Goal: Transaction & Acquisition: Register for event/course

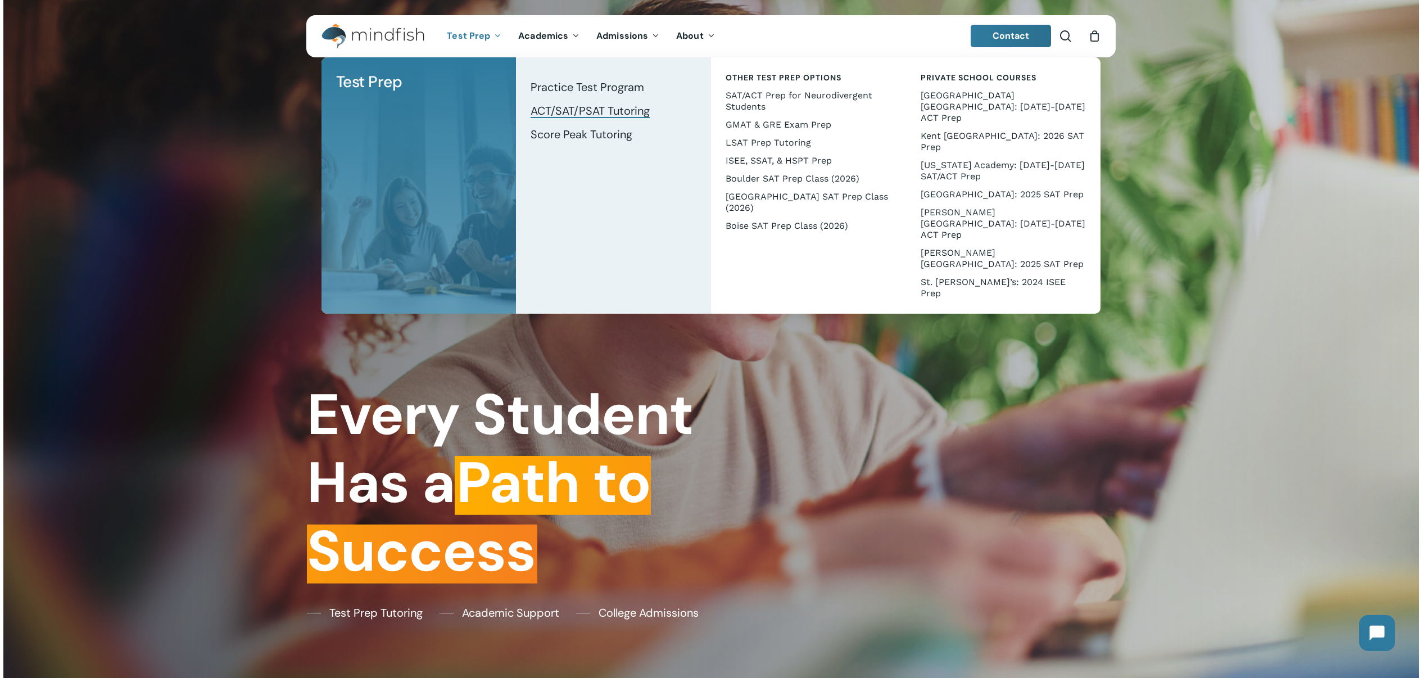
click at [546, 112] on span "ACT/SAT/PSAT Tutoring" at bounding box center [590, 110] width 119 height 15
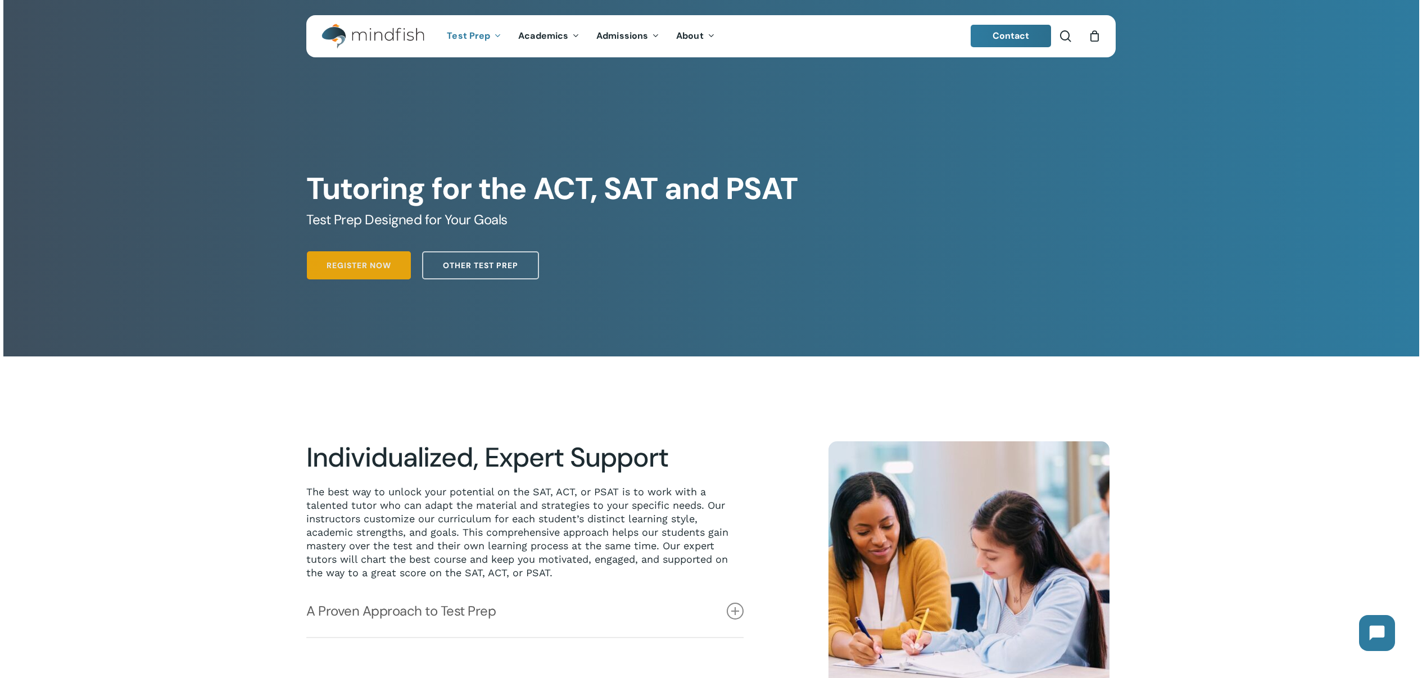
click at [367, 270] on span "Register Now" at bounding box center [359, 265] width 65 height 11
click at [332, 263] on span "Register Now" at bounding box center [359, 265] width 65 height 11
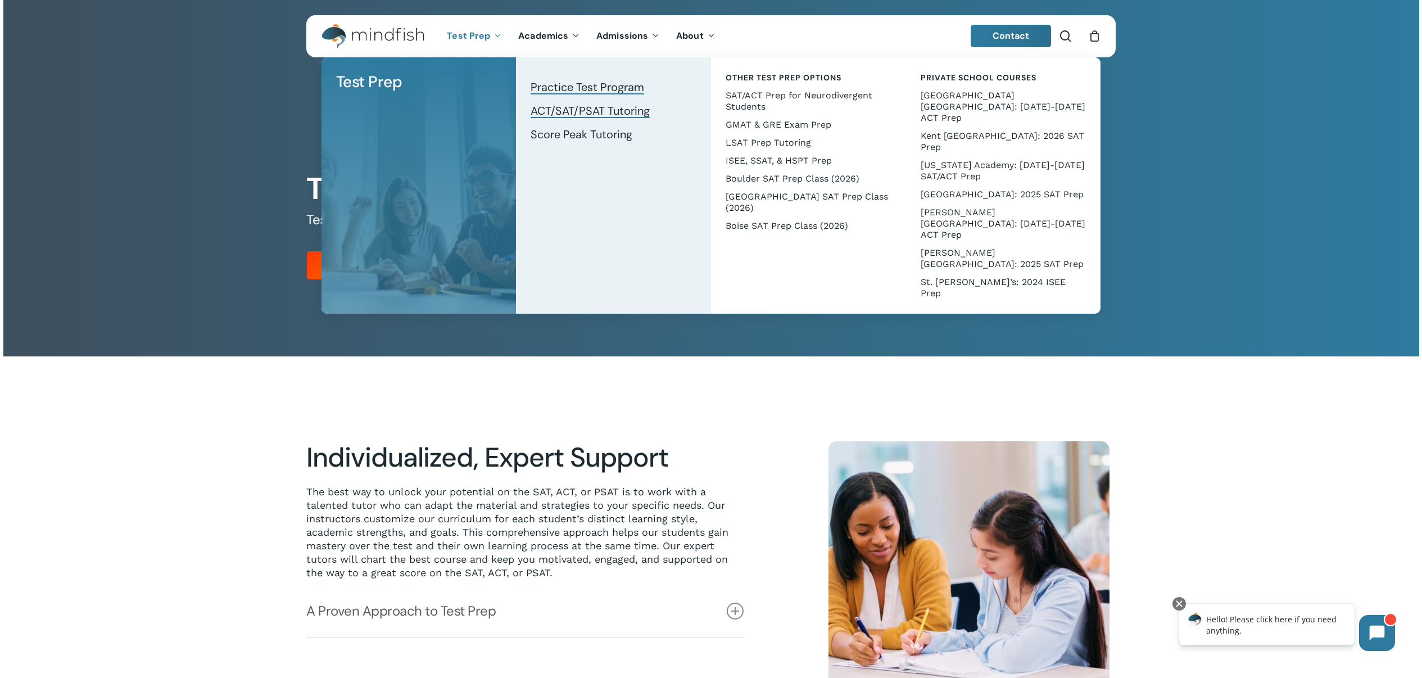
click at [597, 94] on span "Practice Test Program" at bounding box center [588, 87] width 114 height 15
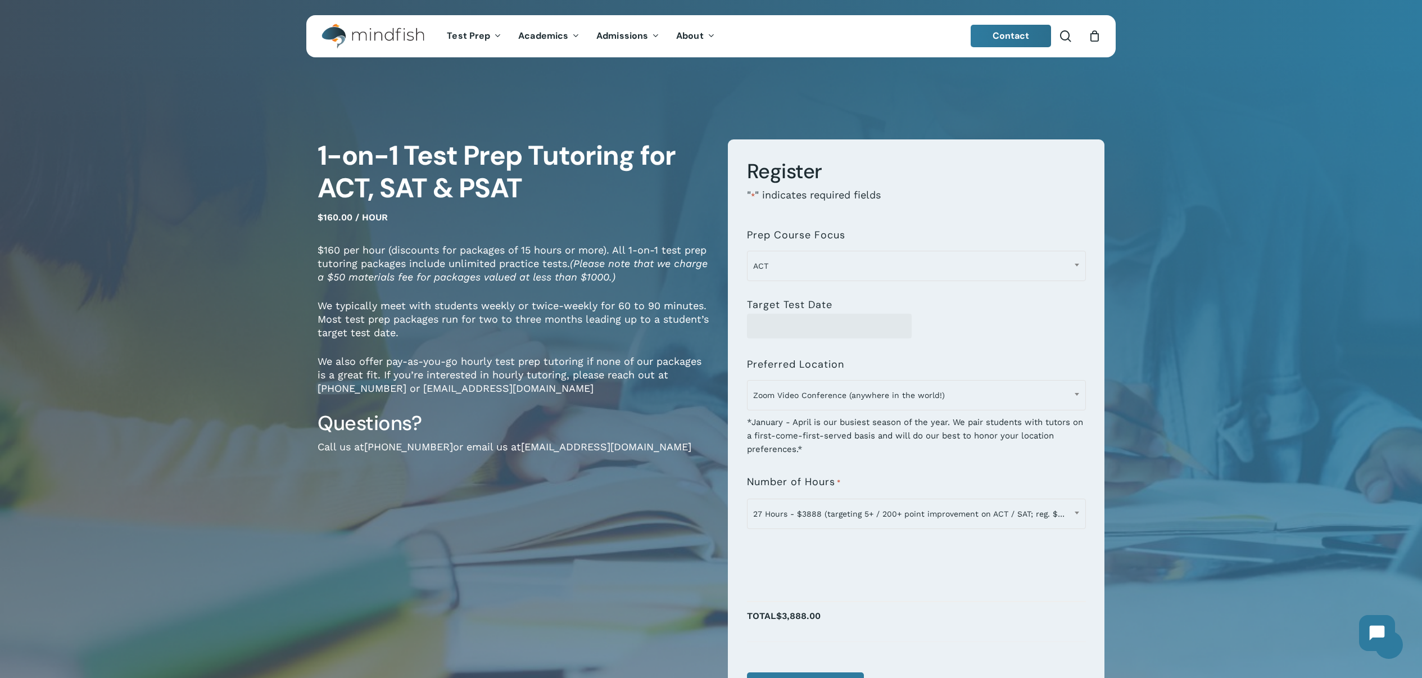
scroll to position [15, 0]
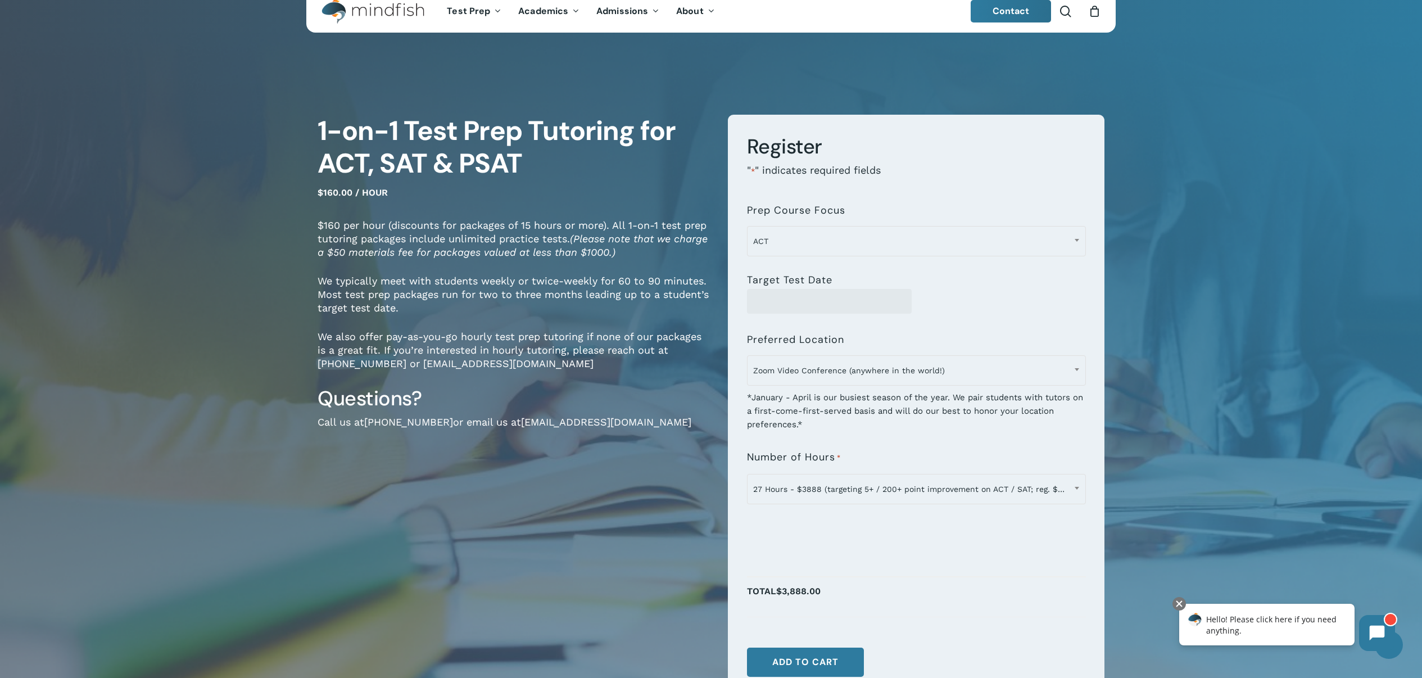
scroll to position [47, 0]
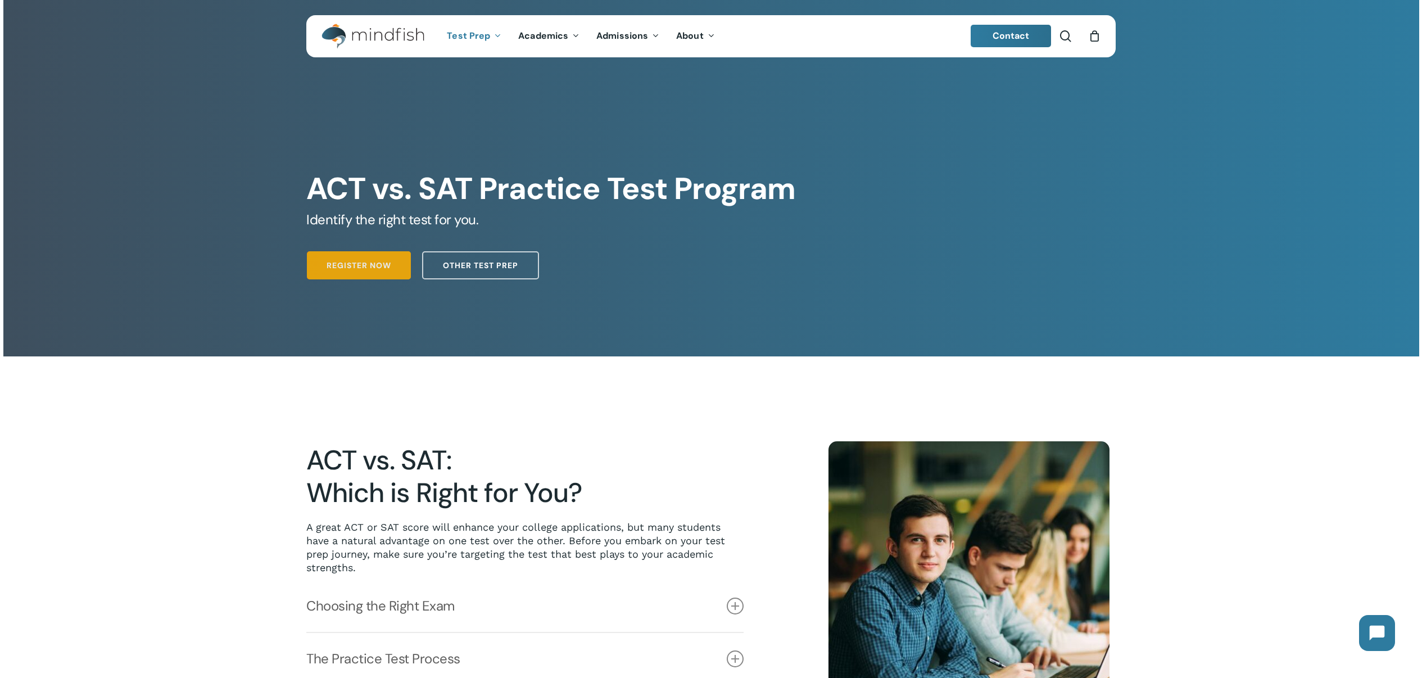
click at [390, 268] on span "Register Now" at bounding box center [359, 265] width 65 height 11
